Goal: Task Accomplishment & Management: Complete application form

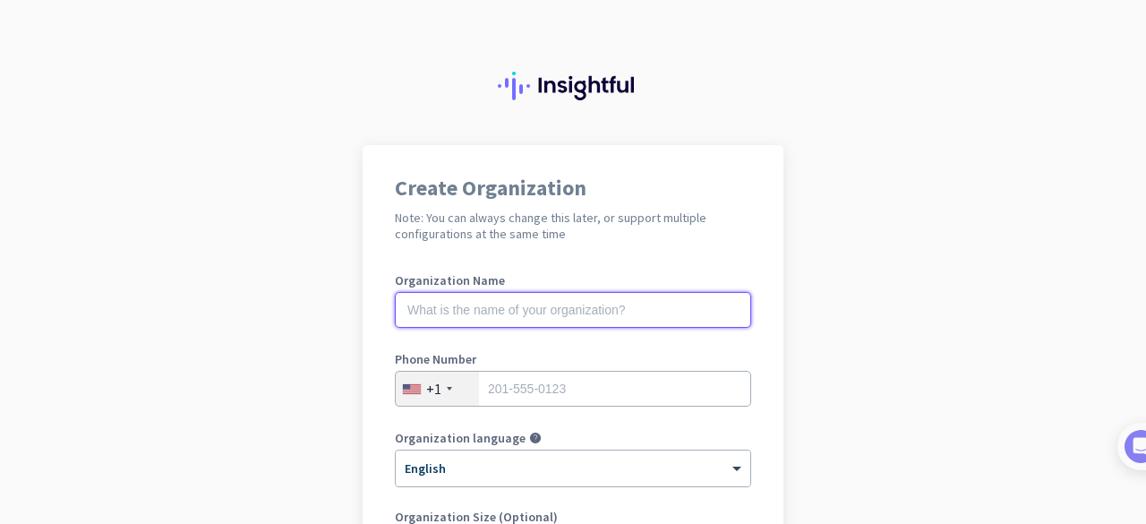
click at [580, 318] on input "text" at bounding box center [573, 310] width 356 height 36
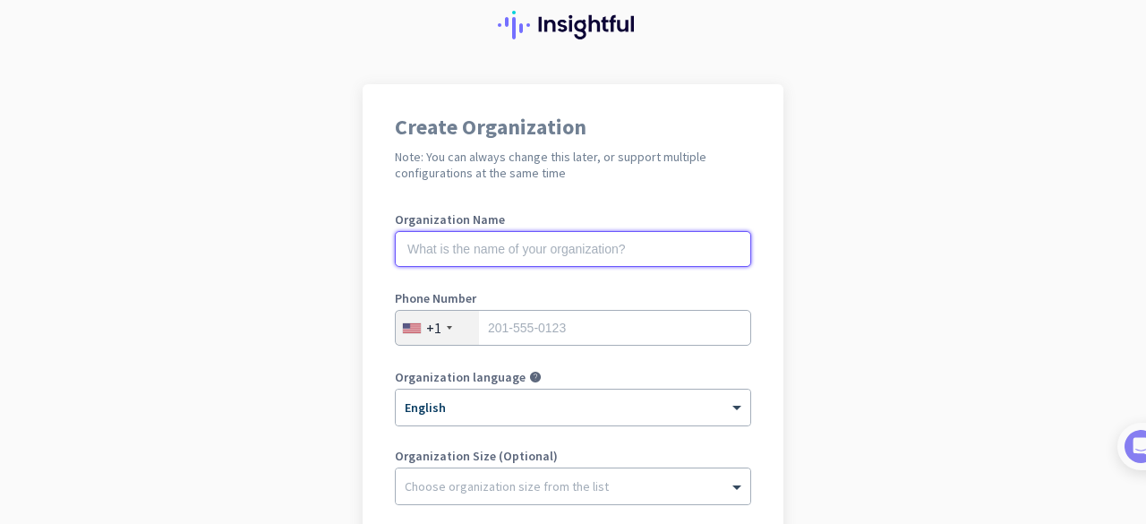
scroll to position [90, 0]
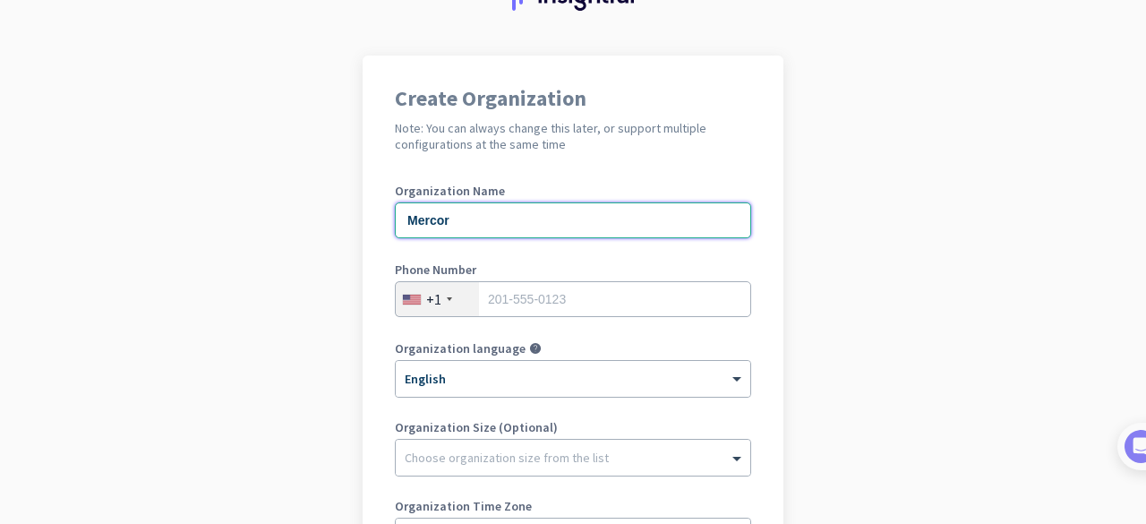
type input "Mercor"
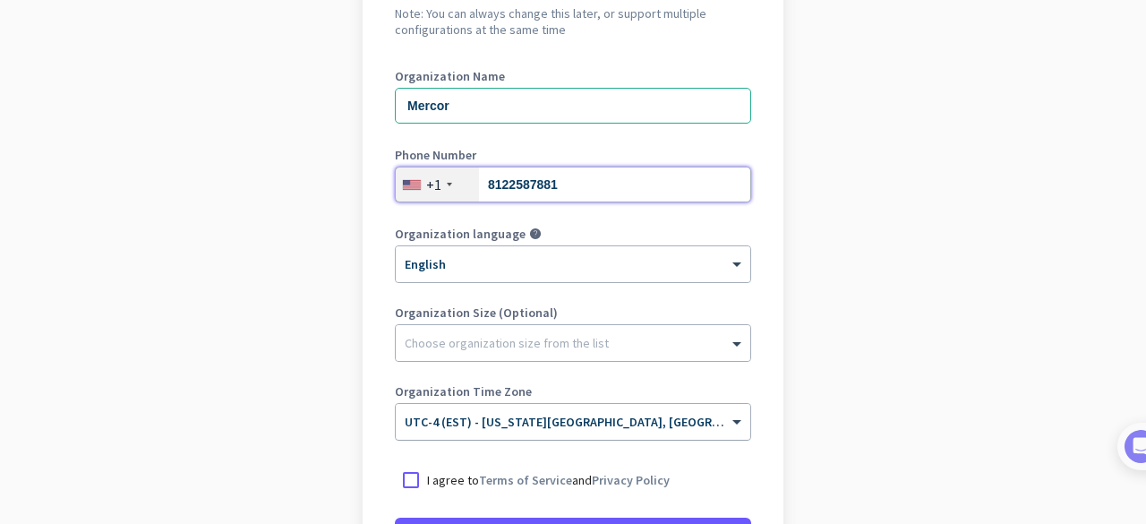
scroll to position [269, 0]
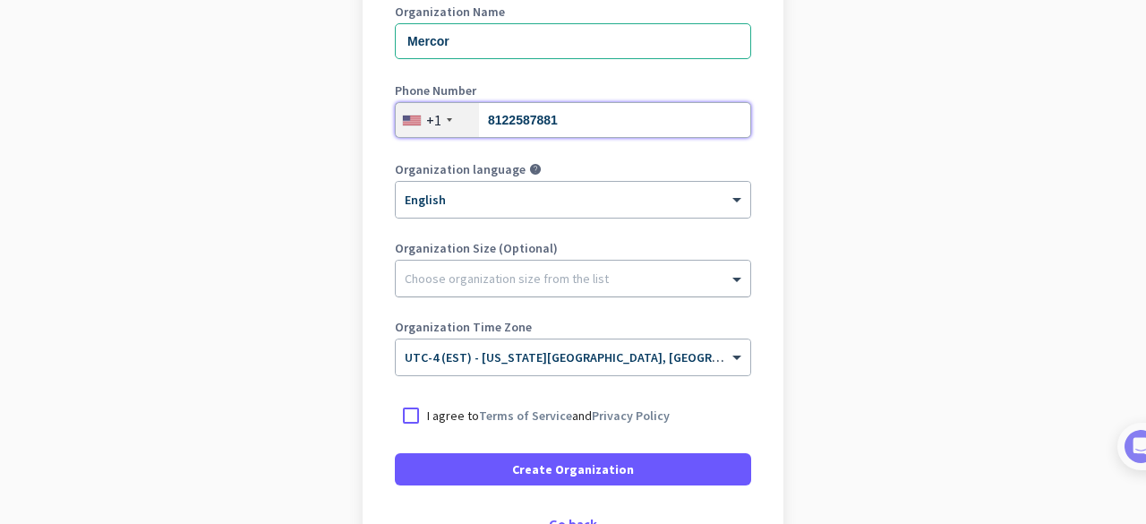
type input "8122587881"
click at [623, 275] on div at bounding box center [573, 274] width 355 height 18
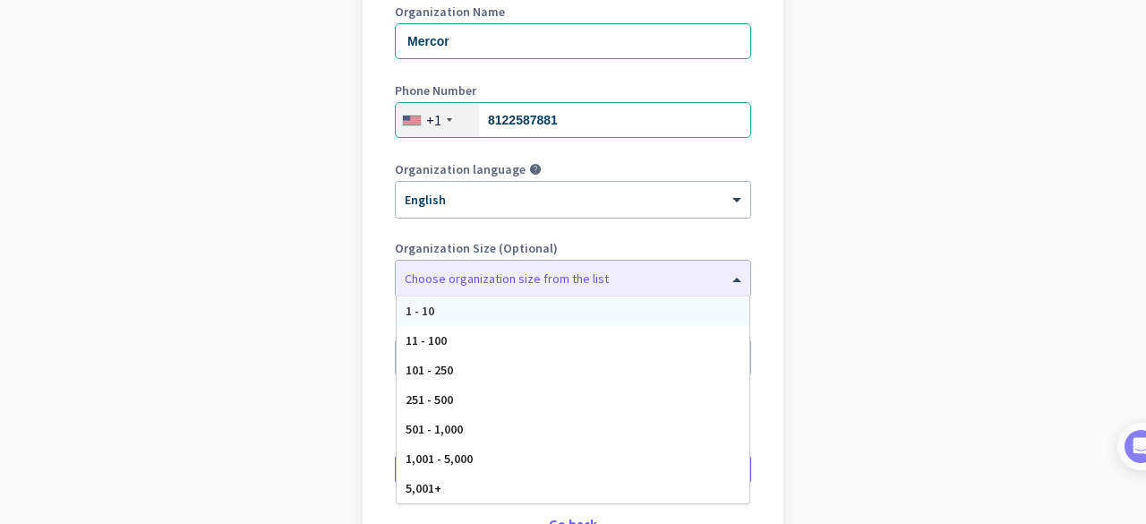
click at [805, 236] on app-onboarding-organization "Create Organization Note: You can always change this later, or support multiple…" at bounding box center [573, 264] width 1146 height 776
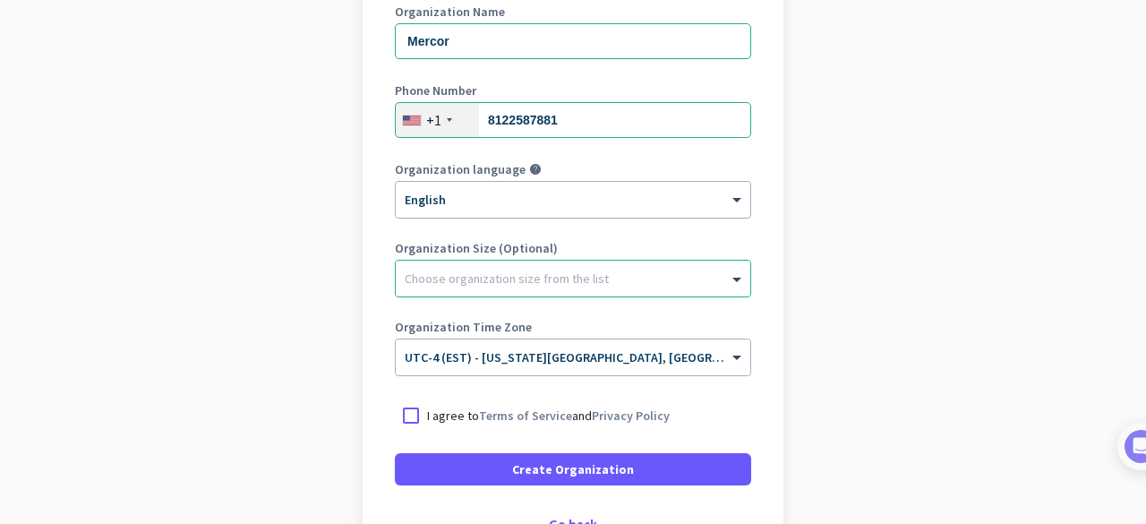
scroll to position [358, 0]
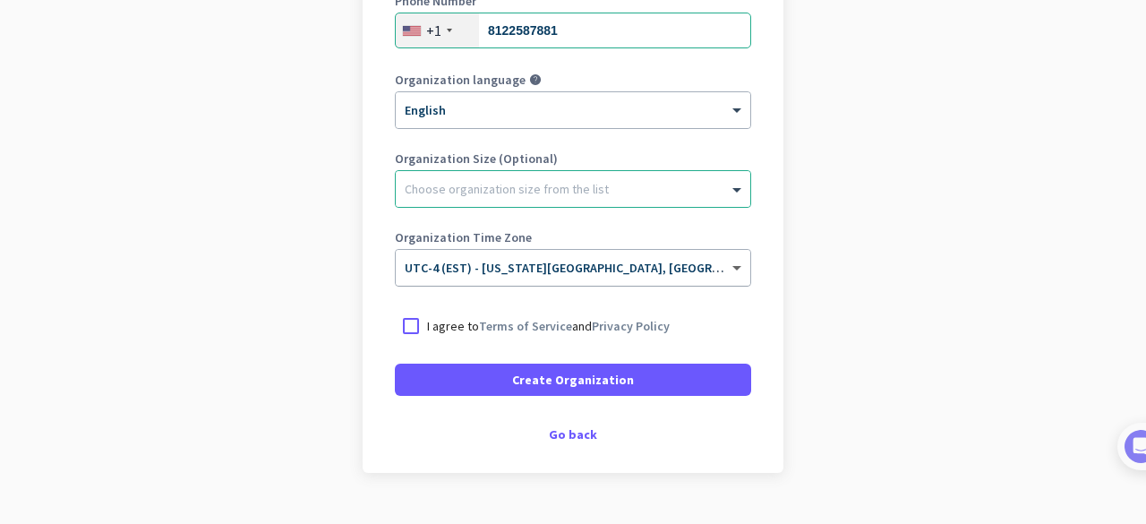
click at [728, 265] on span at bounding box center [739, 268] width 22 height 15
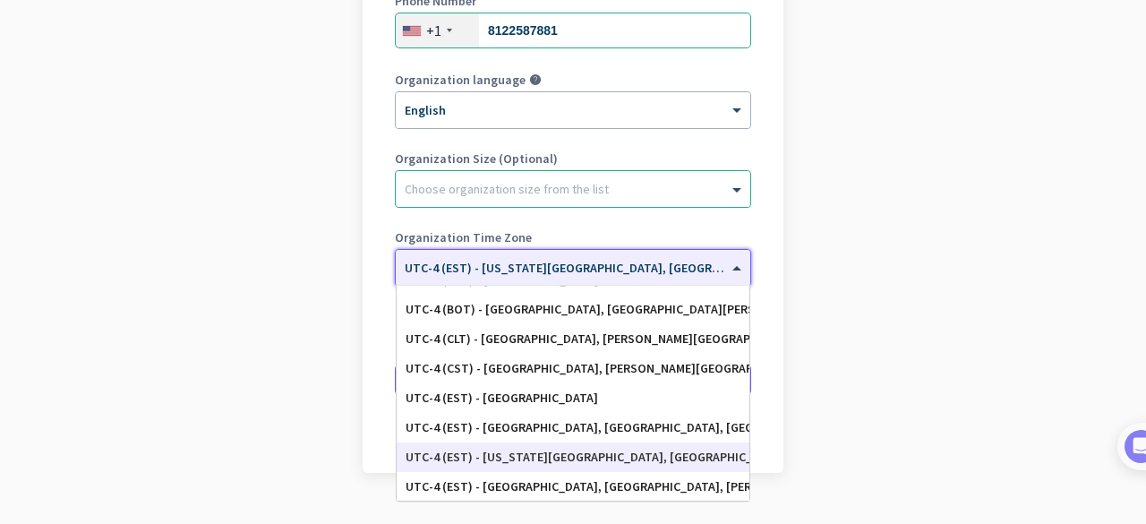
scroll to position [1970, 0]
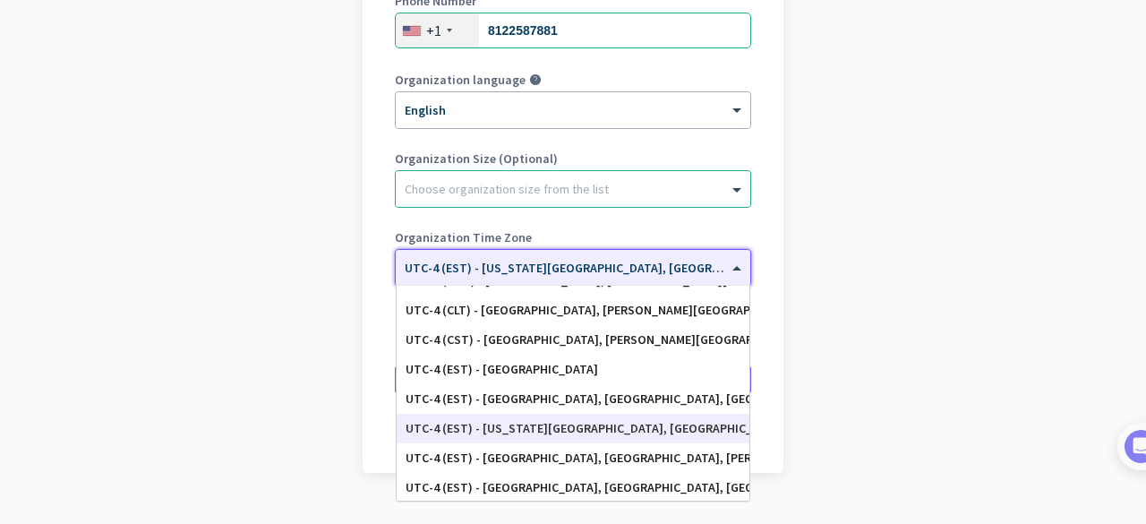
click at [602, 427] on div "UTC-4 (EST) - [US_STATE][GEOGRAPHIC_DATA], [GEOGRAPHIC_DATA], [GEOGRAPHIC_DATA]…" at bounding box center [573, 428] width 335 height 15
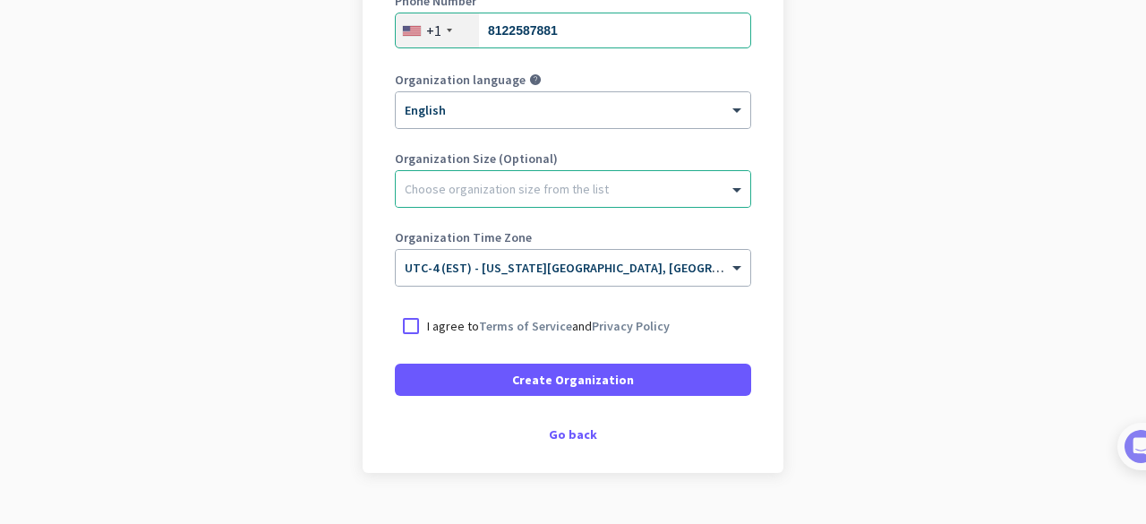
click at [785, 277] on app-onboarding-organization "Create Organization Note: You can always change this later, or support multiple…" at bounding box center [573, 175] width 1146 height 776
click at [408, 322] on div at bounding box center [411, 326] width 32 height 32
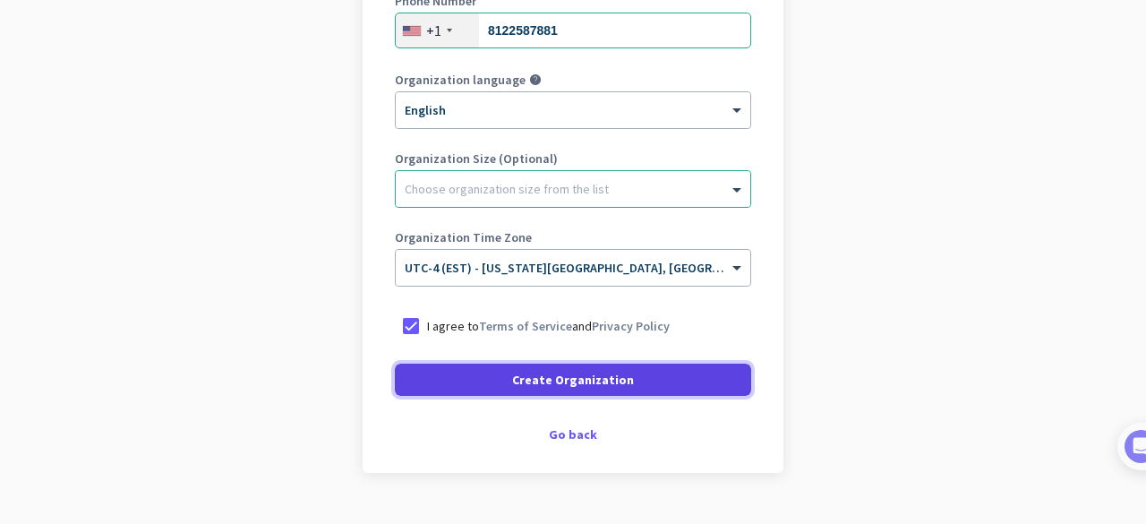
click at [497, 383] on span at bounding box center [573, 379] width 356 height 43
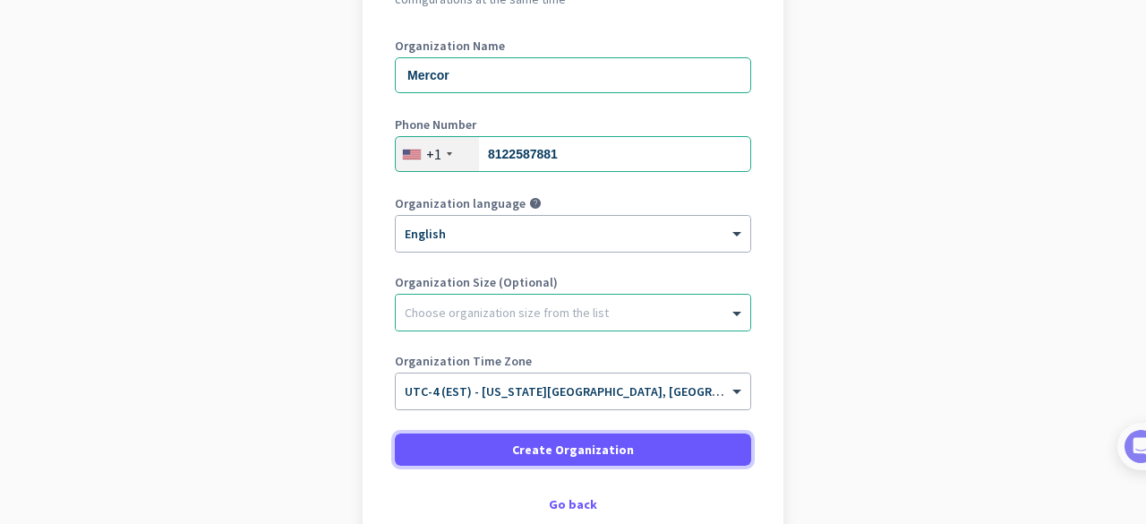
scroll to position [82, 0]
